Goal: Task Accomplishment & Management: Manage account settings

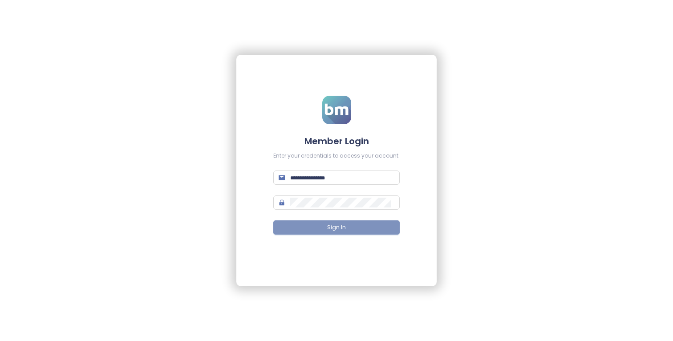
type input "**********"
click at [329, 226] on span "Sign In" at bounding box center [336, 227] width 19 height 8
